Goal: Transaction & Acquisition: Purchase product/service

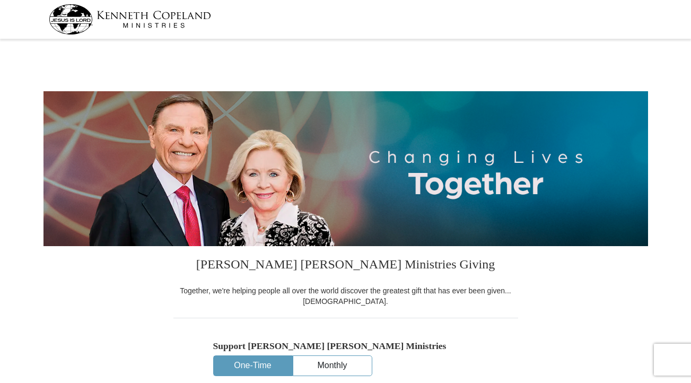
select select "TN"
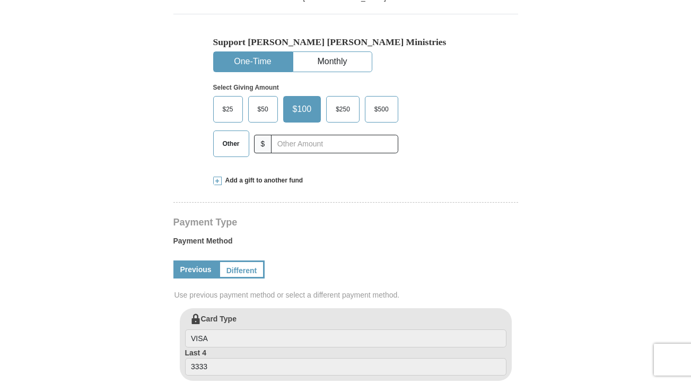
scroll to position [319, 0]
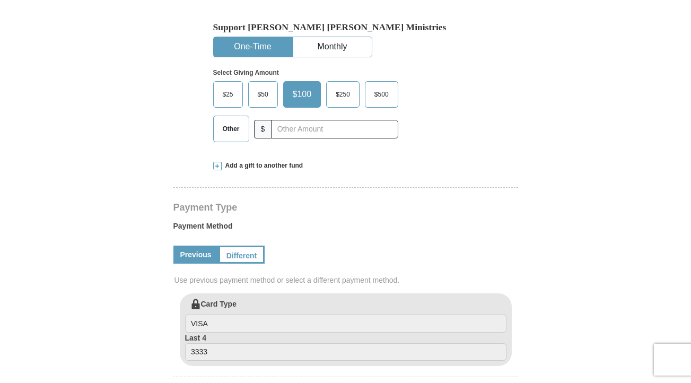
click at [219, 164] on span at bounding box center [217, 166] width 8 height 8
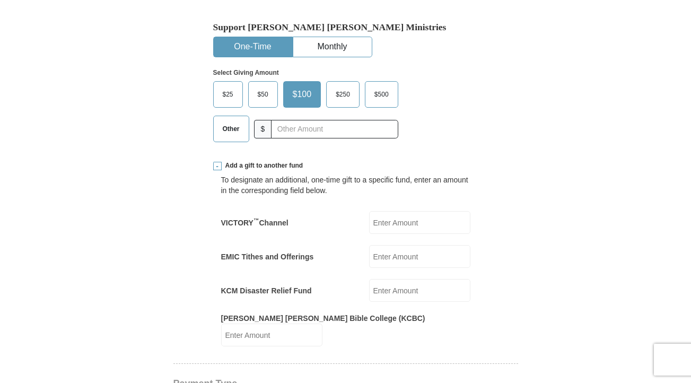
click at [239, 131] on span "Other" at bounding box center [231, 129] width 28 height 16
click at [0, 0] on input "Other" at bounding box center [0, 0] width 0 height 0
click at [412, 264] on input "EMIC Tithes and Offerings" at bounding box center [419, 256] width 101 height 23
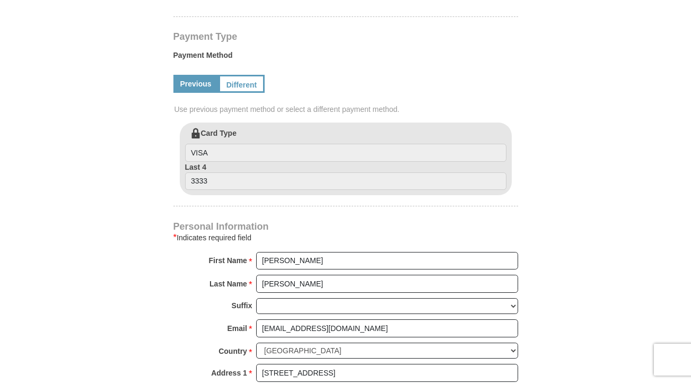
scroll to position [571, 0]
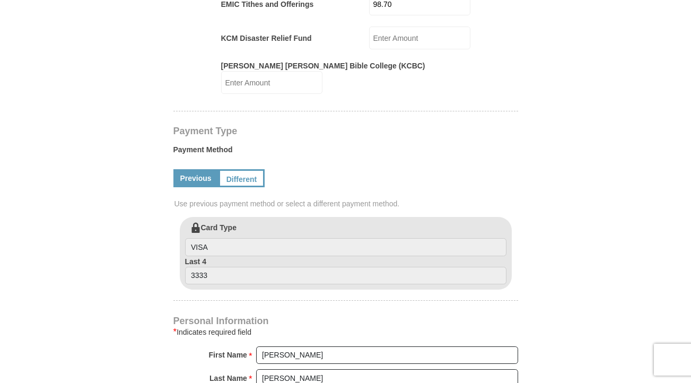
type input "98.70"
click at [634, 204] on form "Kenneth Copeland Ministries Giving Together, we're helping people all over the …" at bounding box center [345, 138] width 604 height 1335
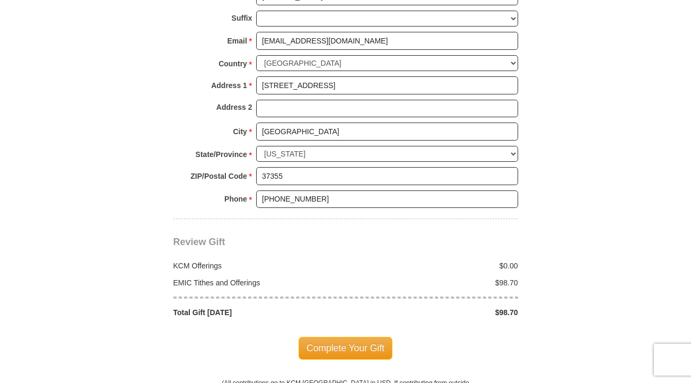
scroll to position [974, 0]
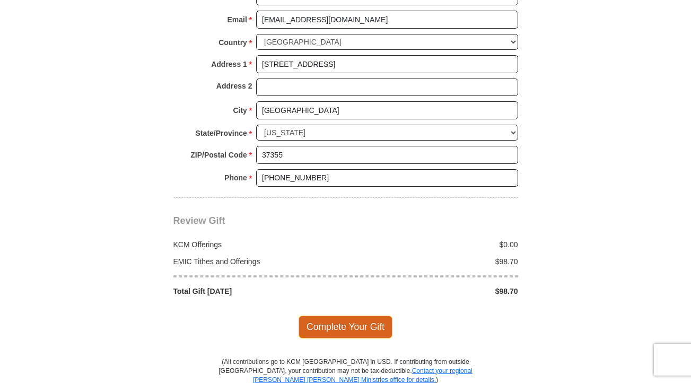
click at [314, 317] on span "Complete Your Gift" at bounding box center [345, 326] width 94 height 22
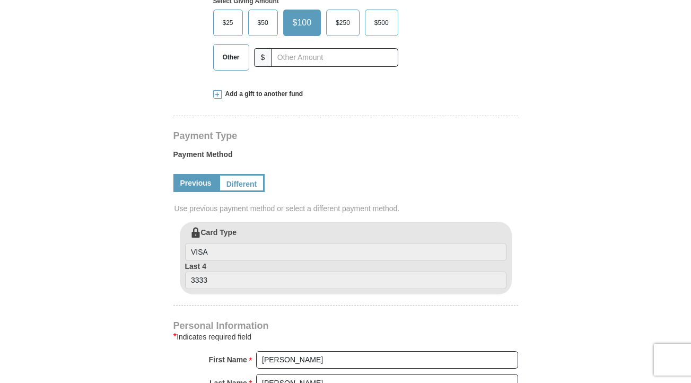
select select "TN"
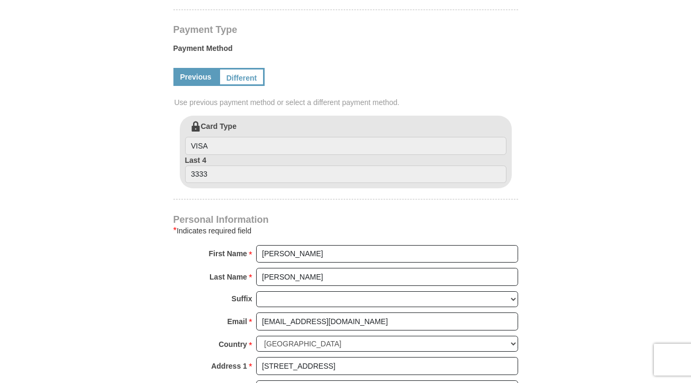
scroll to position [509, 0]
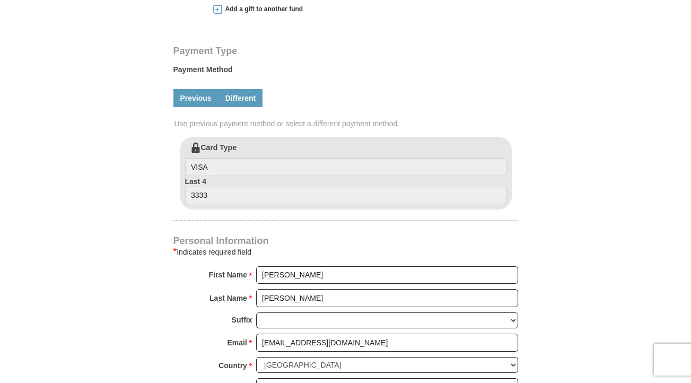
click at [244, 104] on link "Different" at bounding box center [240, 98] width 45 height 18
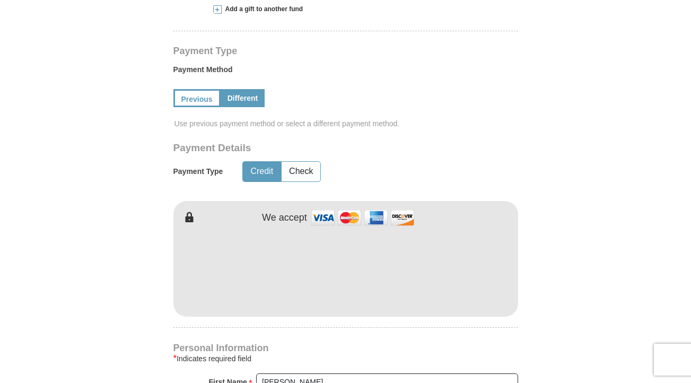
click at [625, 253] on form "[PERSON_NAME] [PERSON_NAME] Ministries Giving Together, we're helping people al…" at bounding box center [345, 241] width 604 height 1348
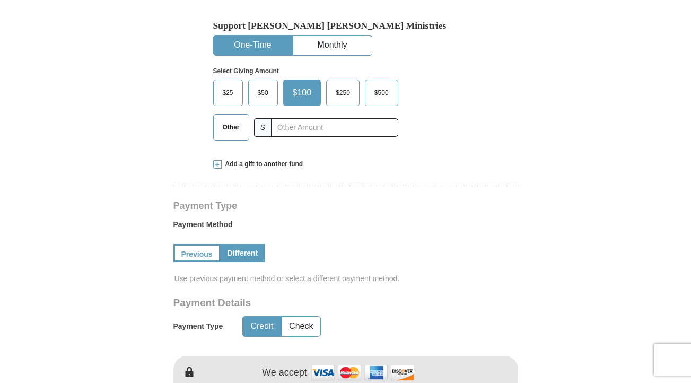
scroll to position [307, 0]
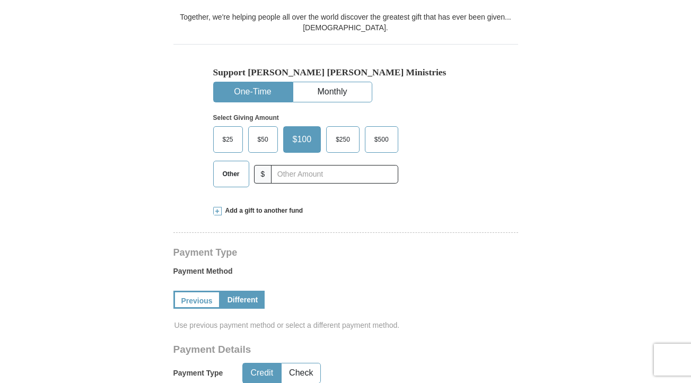
click at [228, 173] on span "Other" at bounding box center [231, 174] width 28 height 16
click at [0, 0] on input "Other" at bounding box center [0, 0] width 0 height 0
click at [215, 213] on span at bounding box center [217, 211] width 8 height 8
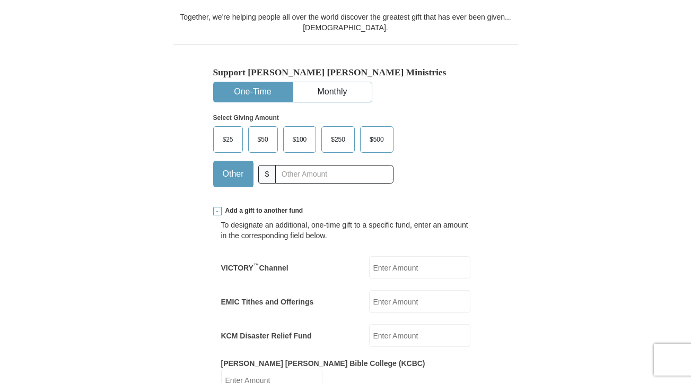
click at [424, 306] on input "EMIC Tithes and Offerings" at bounding box center [419, 301] width 101 height 23
type input "98.70"
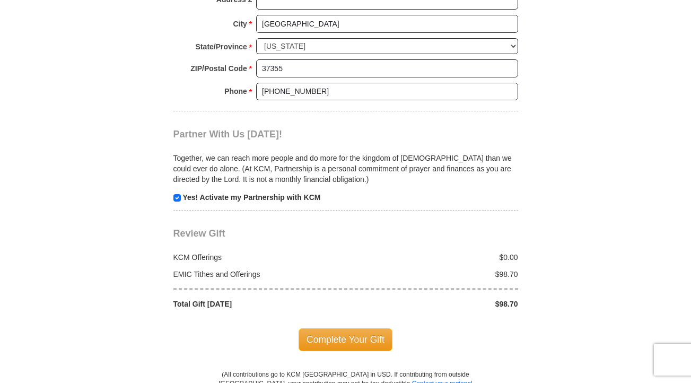
scroll to position [1219, 0]
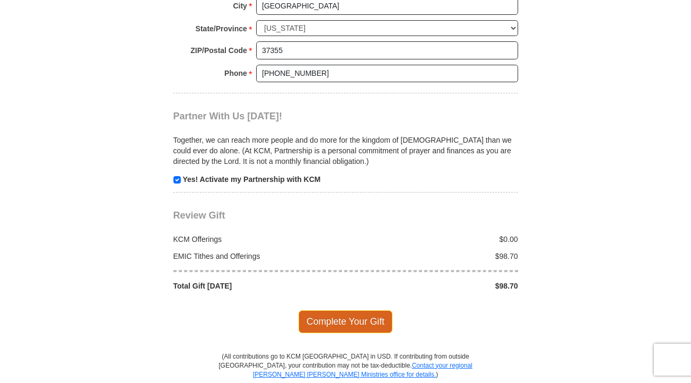
click at [326, 318] on span "Complete Your Gift" at bounding box center [345, 321] width 94 height 22
